Goal: Transaction & Acquisition: Purchase product/service

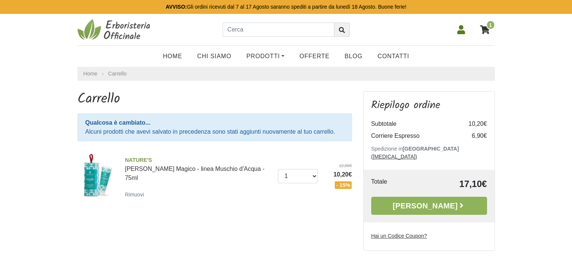
click at [422, 197] on link "Alla Cassa" at bounding box center [429, 206] width 116 height 18
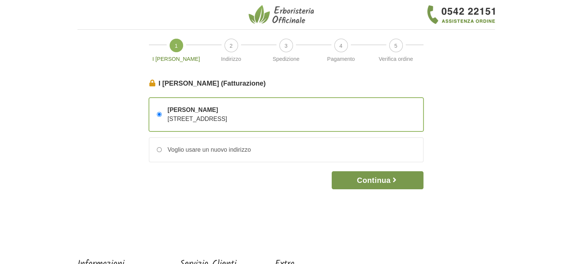
click at [381, 181] on button "Continua" at bounding box center [376, 180] width 91 height 18
click at [353, 176] on button "Continua" at bounding box center [376, 180] width 91 height 18
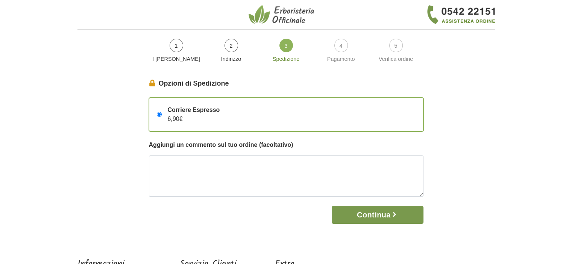
click at [359, 212] on button "Continua" at bounding box center [376, 215] width 91 height 18
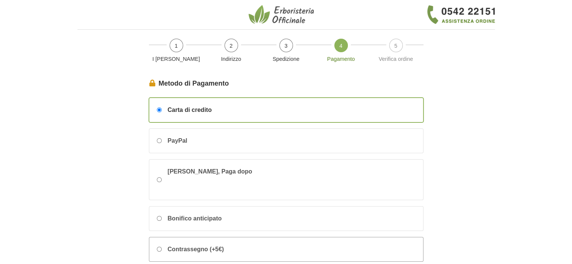
click at [158, 248] on input "Contrassegno (+5€)" at bounding box center [159, 249] width 5 height 5
radio input "true"
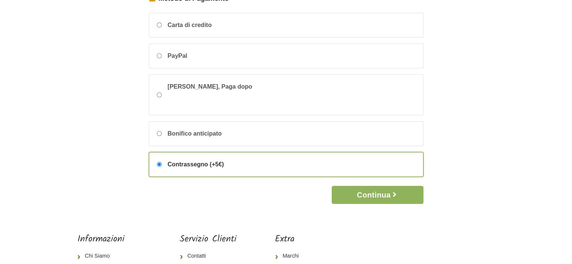
scroll to position [150, 0]
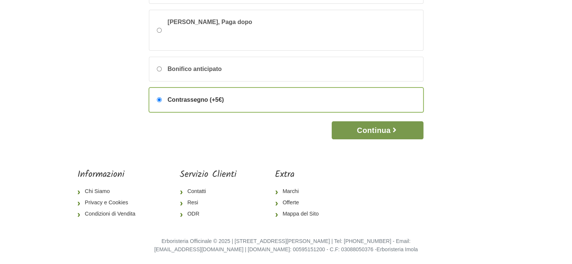
click at [369, 124] on button "Continua" at bounding box center [376, 130] width 91 height 18
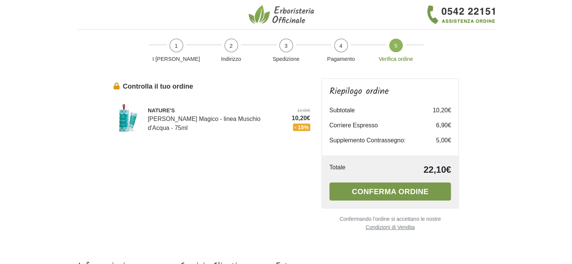
click at [357, 191] on button "Conferma ordine" at bounding box center [390, 192] width 122 height 18
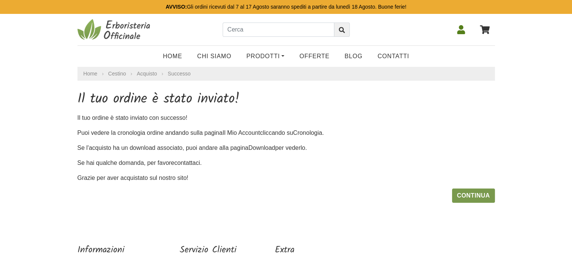
click at [461, 198] on link "Continua" at bounding box center [473, 196] width 43 height 14
